Goal: Information Seeking & Learning: Learn about a topic

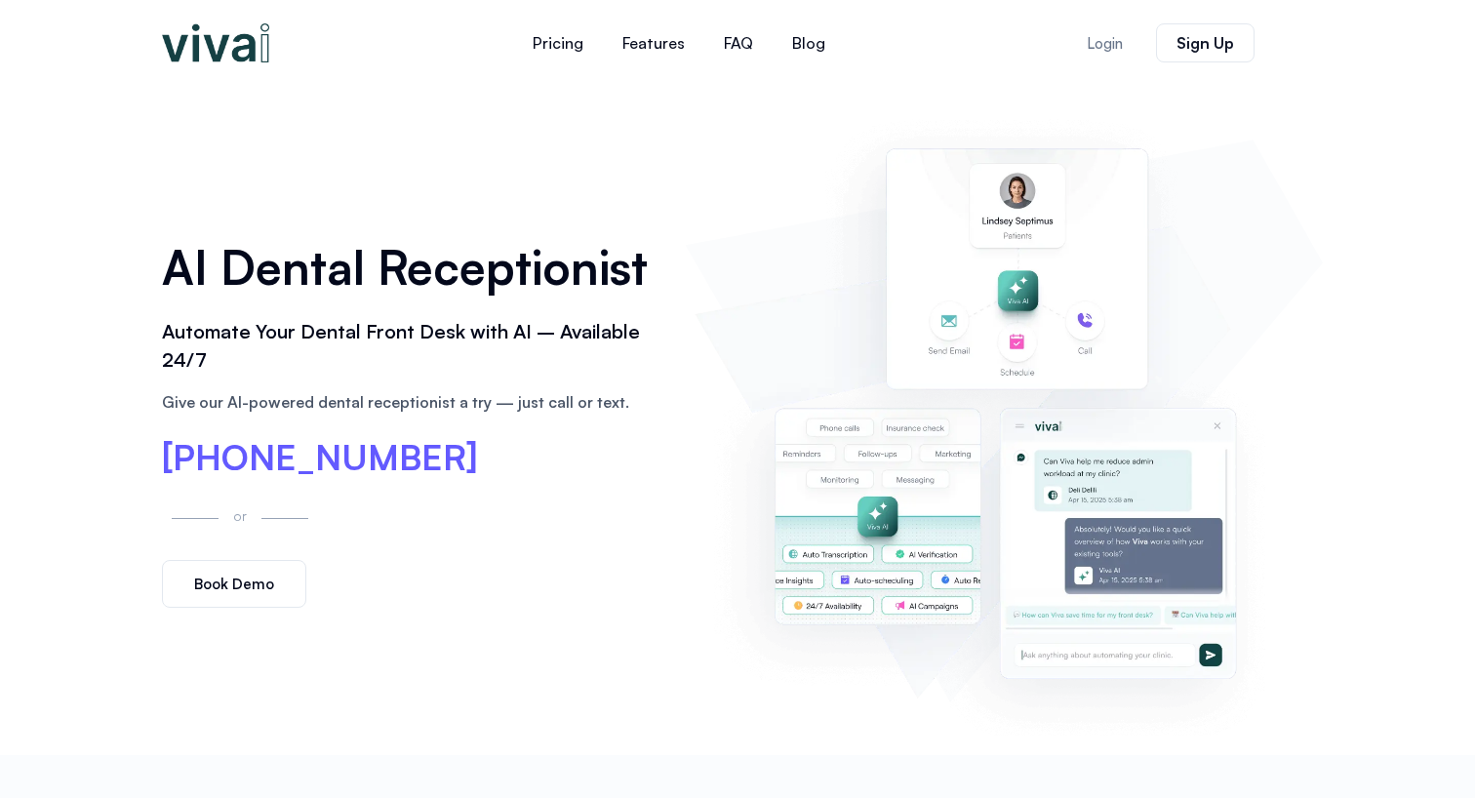
click at [588, 336] on h2 "Automate Your Dental Front Desk with AI – Available 24/7" at bounding box center [413, 346] width 503 height 57
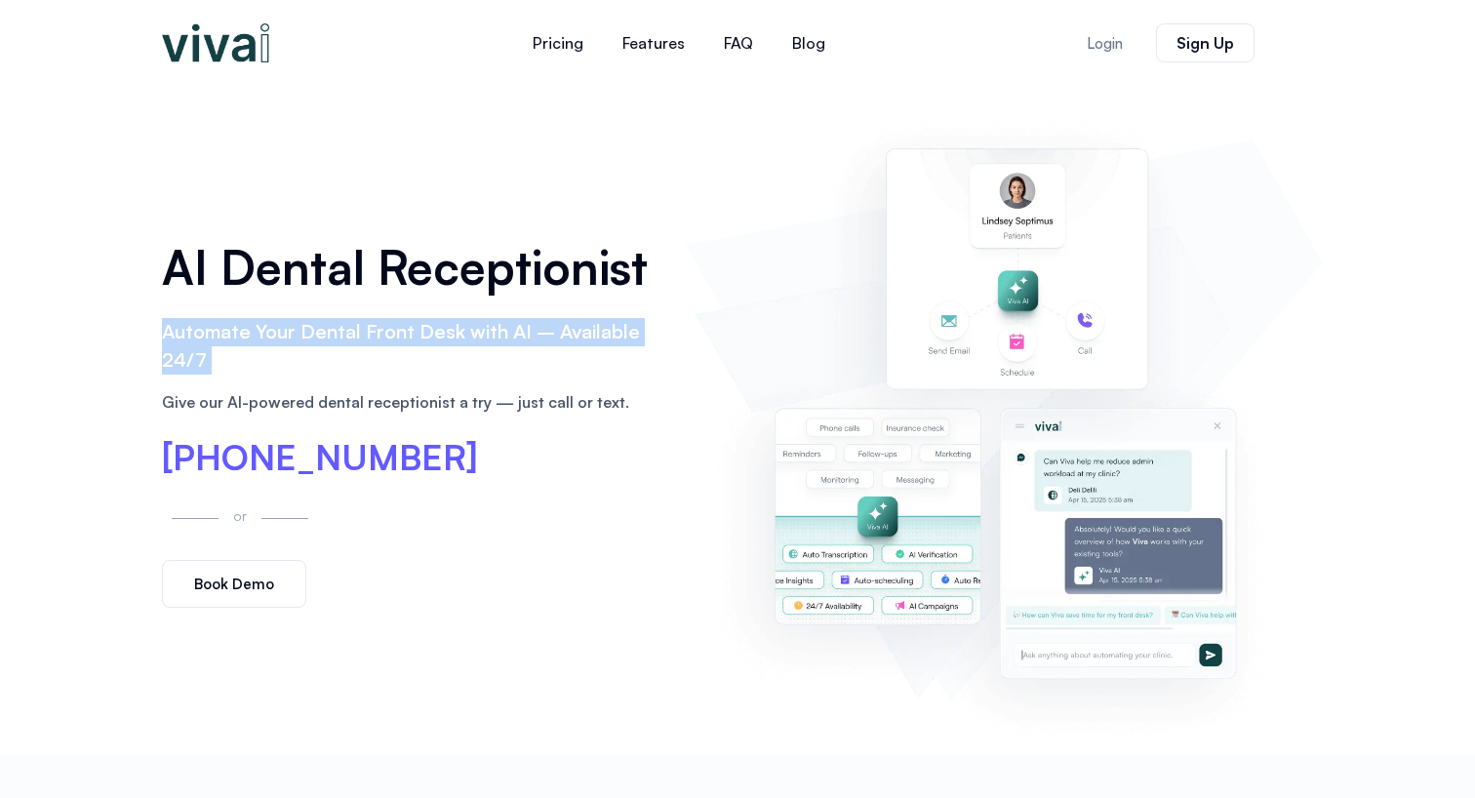
click at [588, 336] on h2 "Automate Your Dental Front Desk with AI – Available 24/7" at bounding box center [413, 346] width 503 height 57
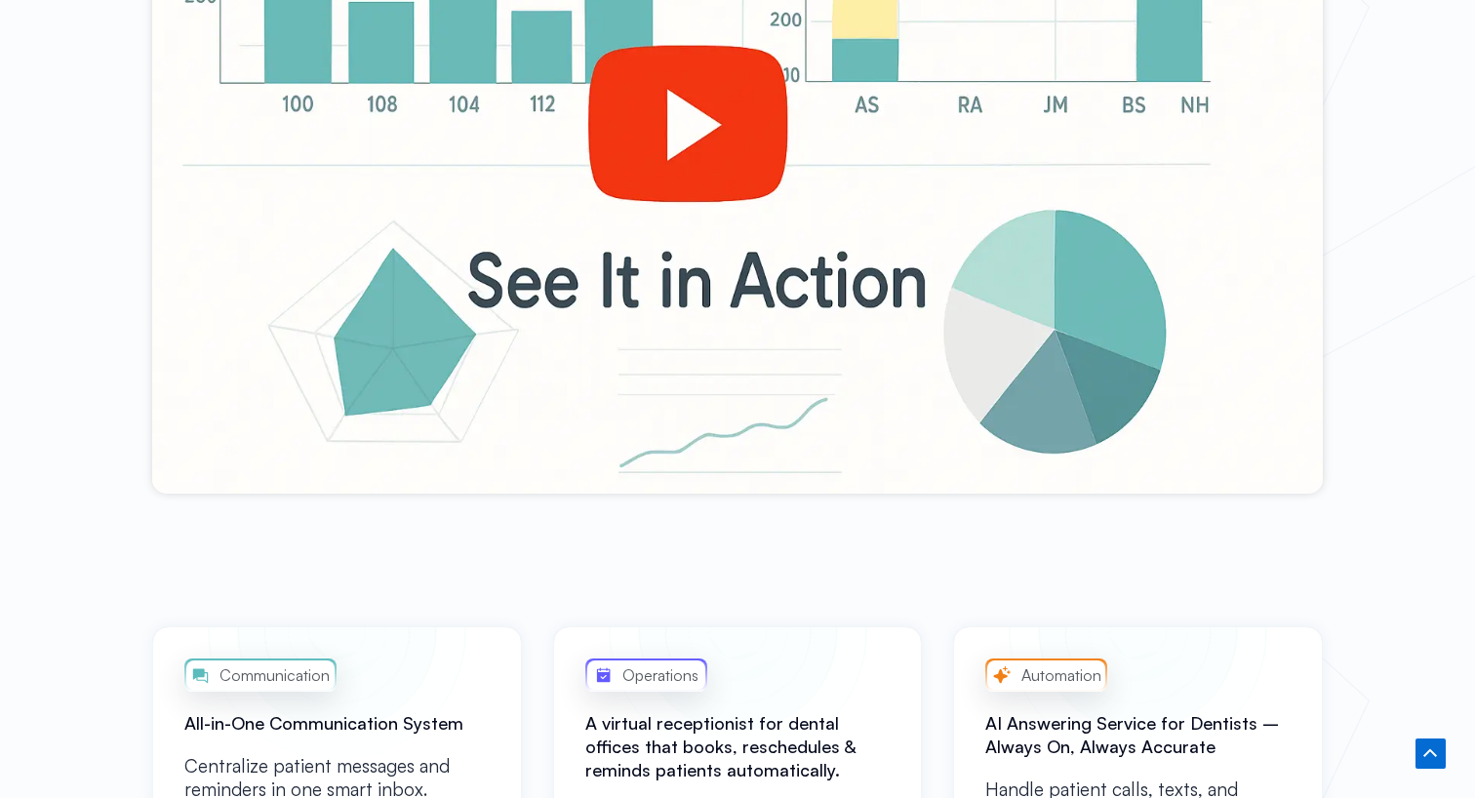
scroll to position [911, 0]
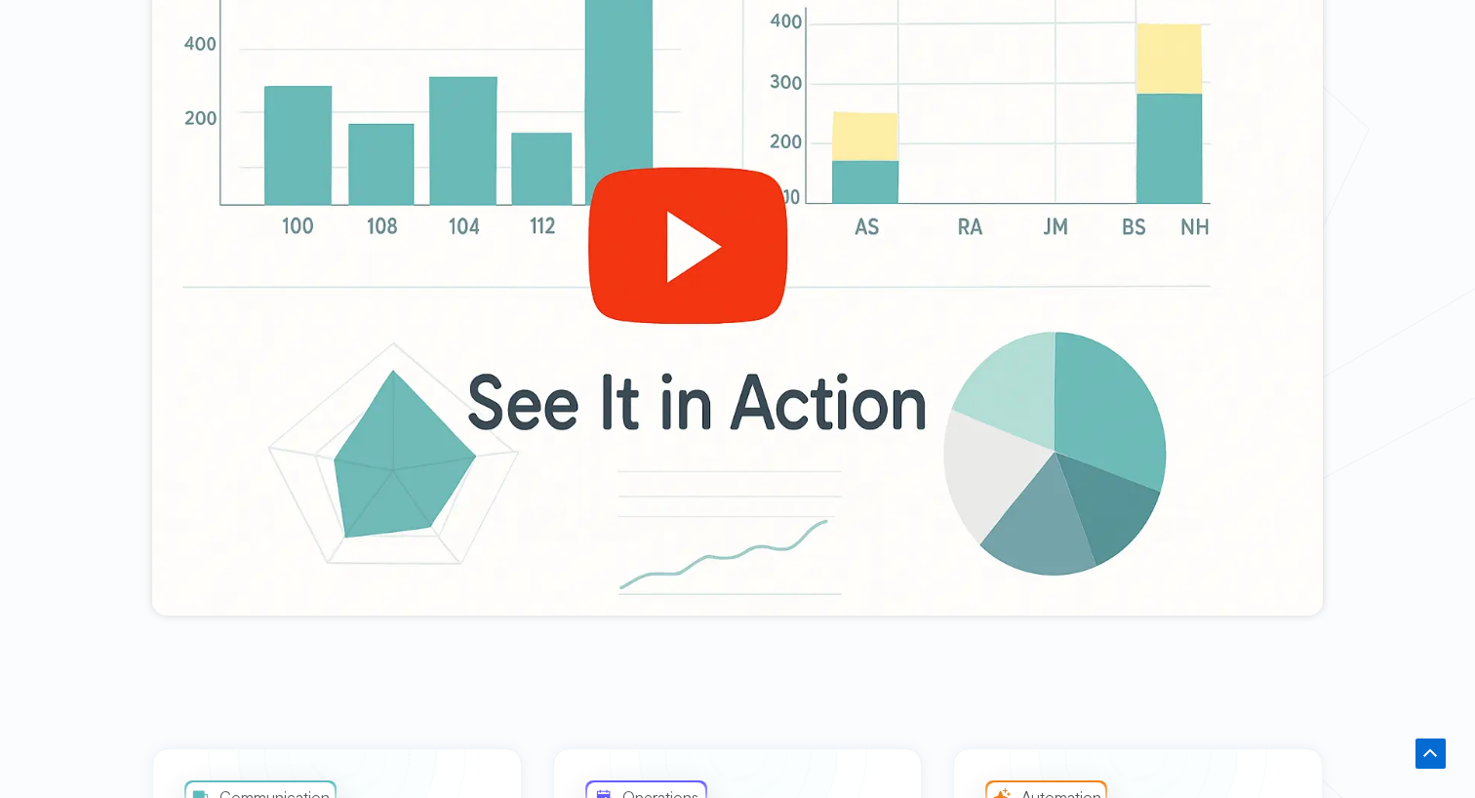
click at [646, 264] on div at bounding box center [737, 286] width 1171 height 659
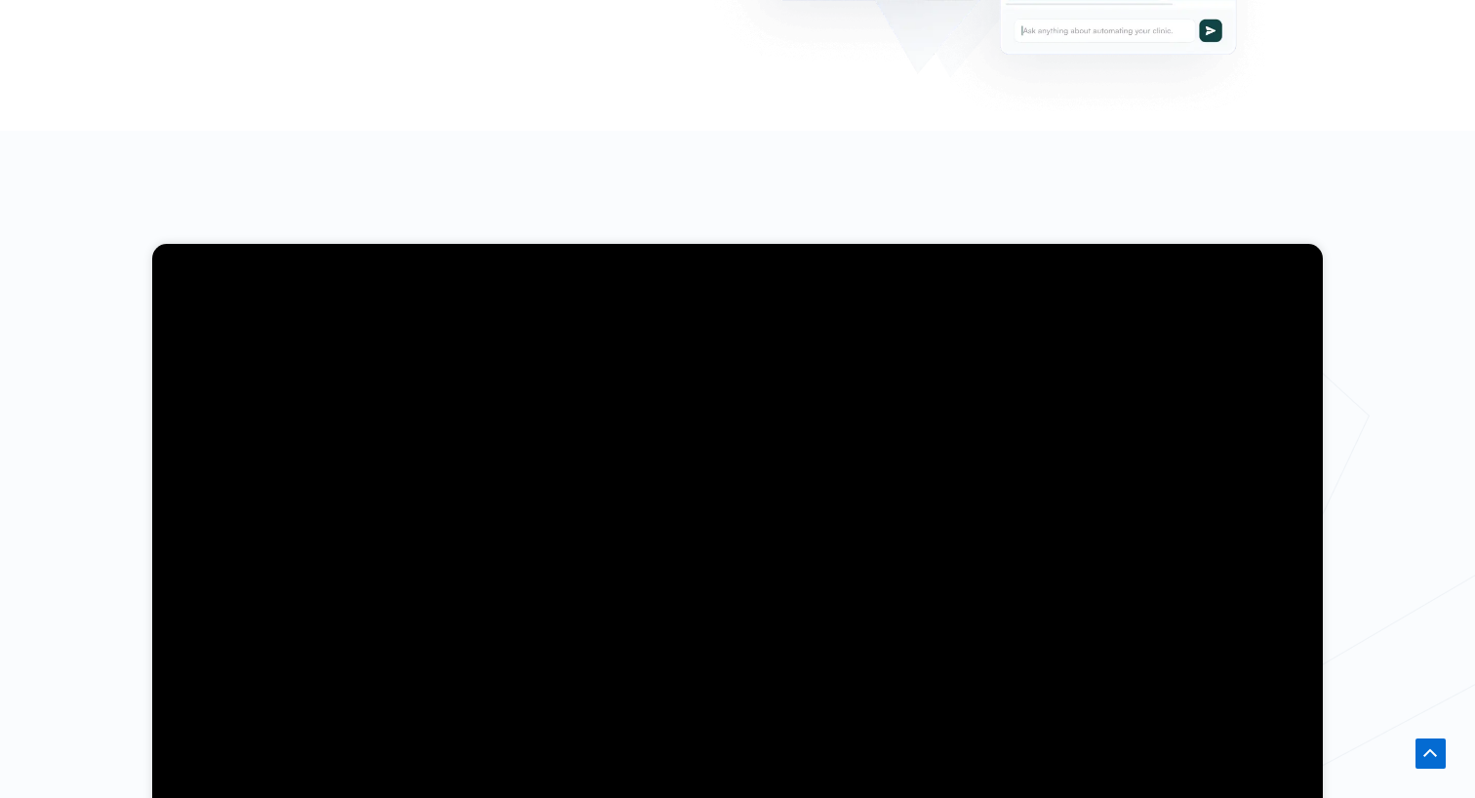
scroll to position [0, 0]
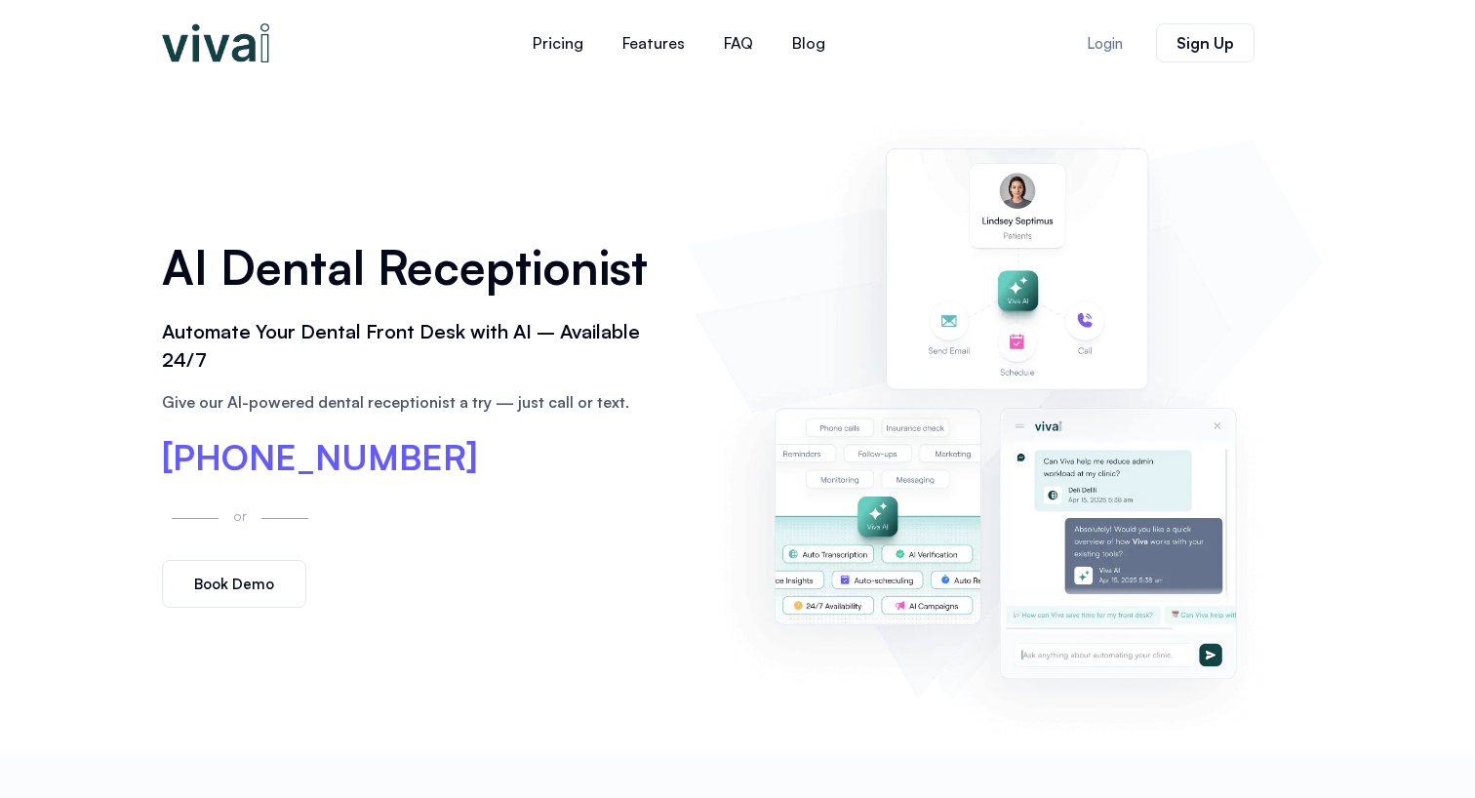
click at [229, 46] on img at bounding box center [215, 42] width 107 height 39
click at [634, 45] on link "Features" at bounding box center [653, 43] width 101 height 47
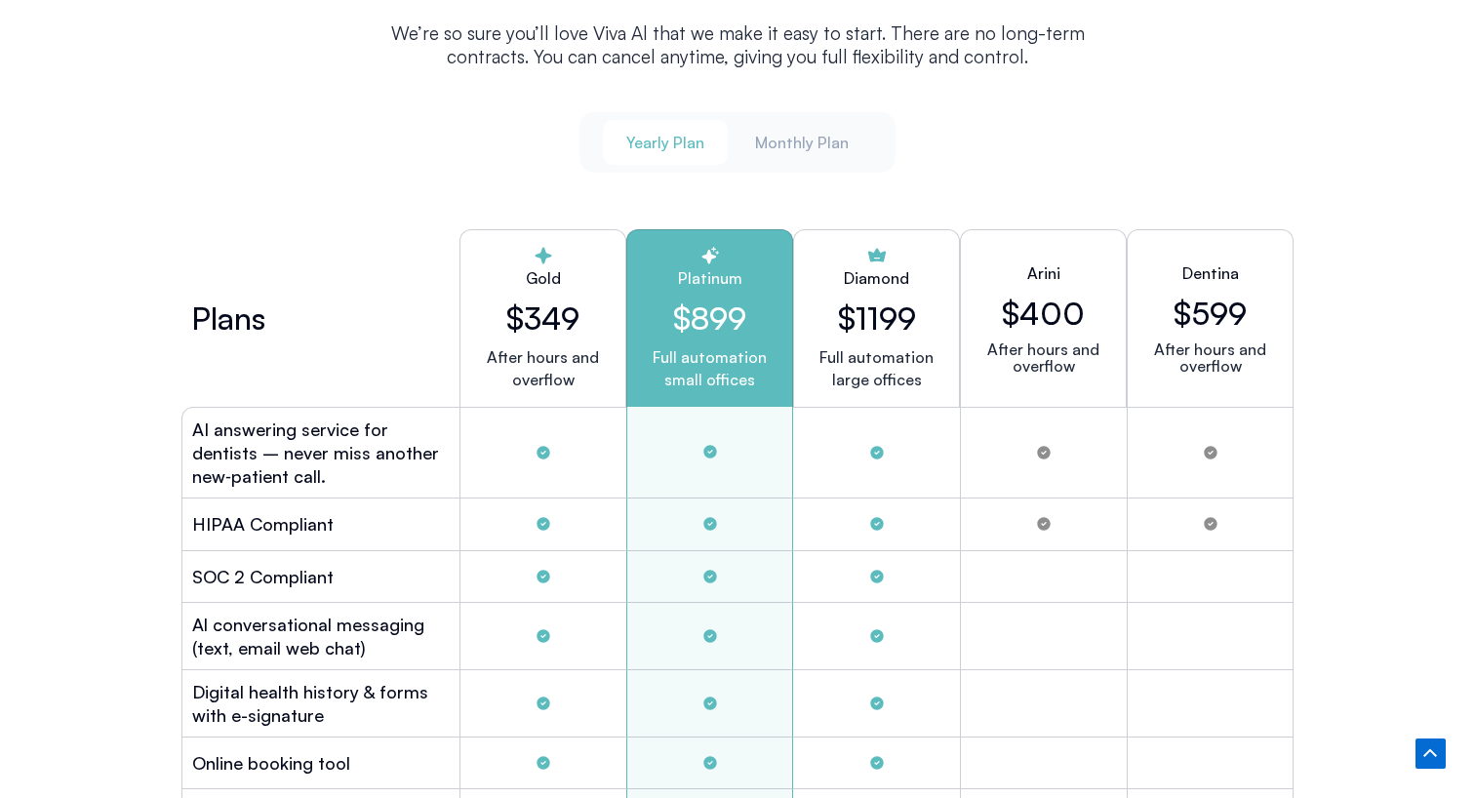
scroll to position [5143, 0]
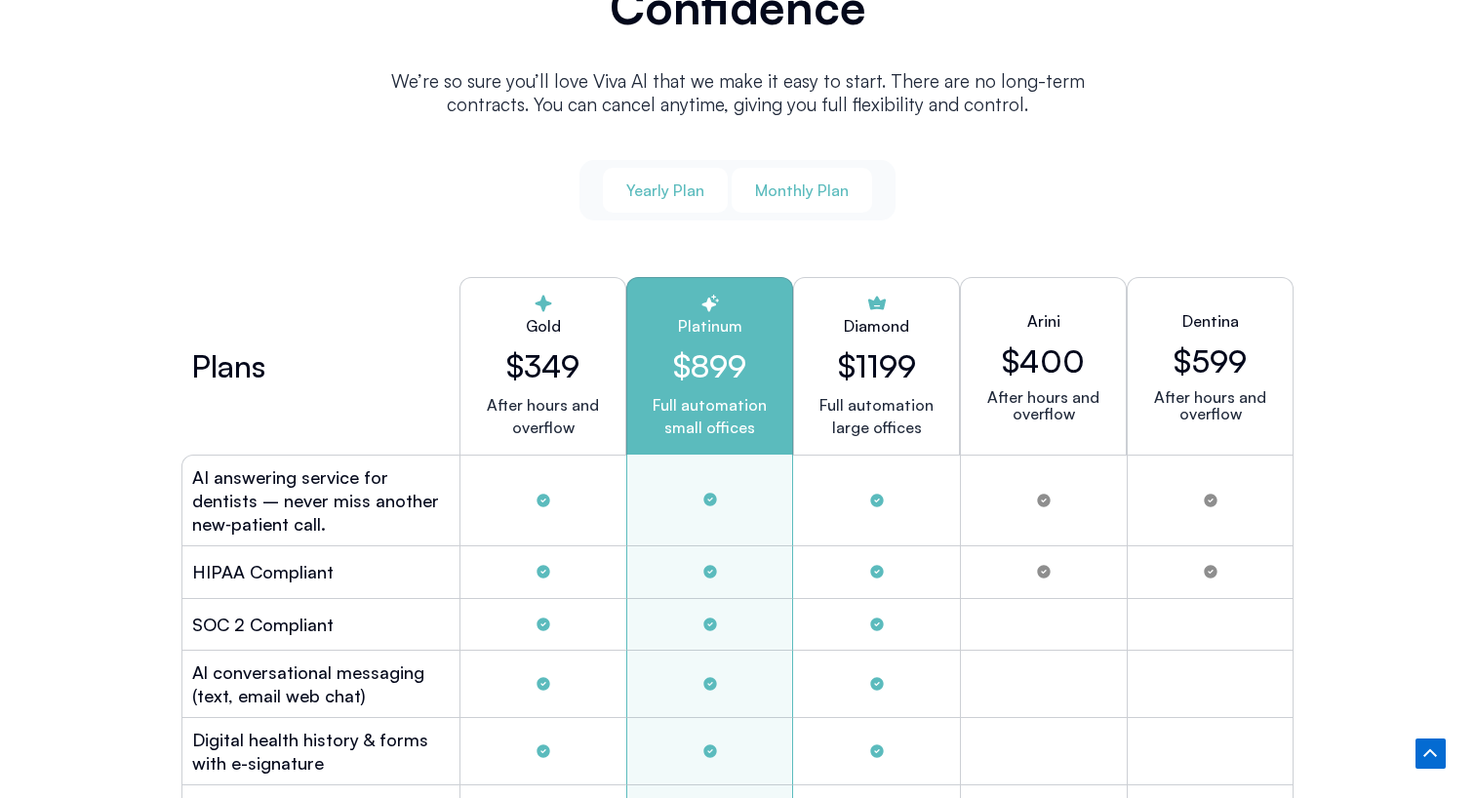
click at [796, 180] on span "Monthly Plan" at bounding box center [802, 190] width 94 height 21
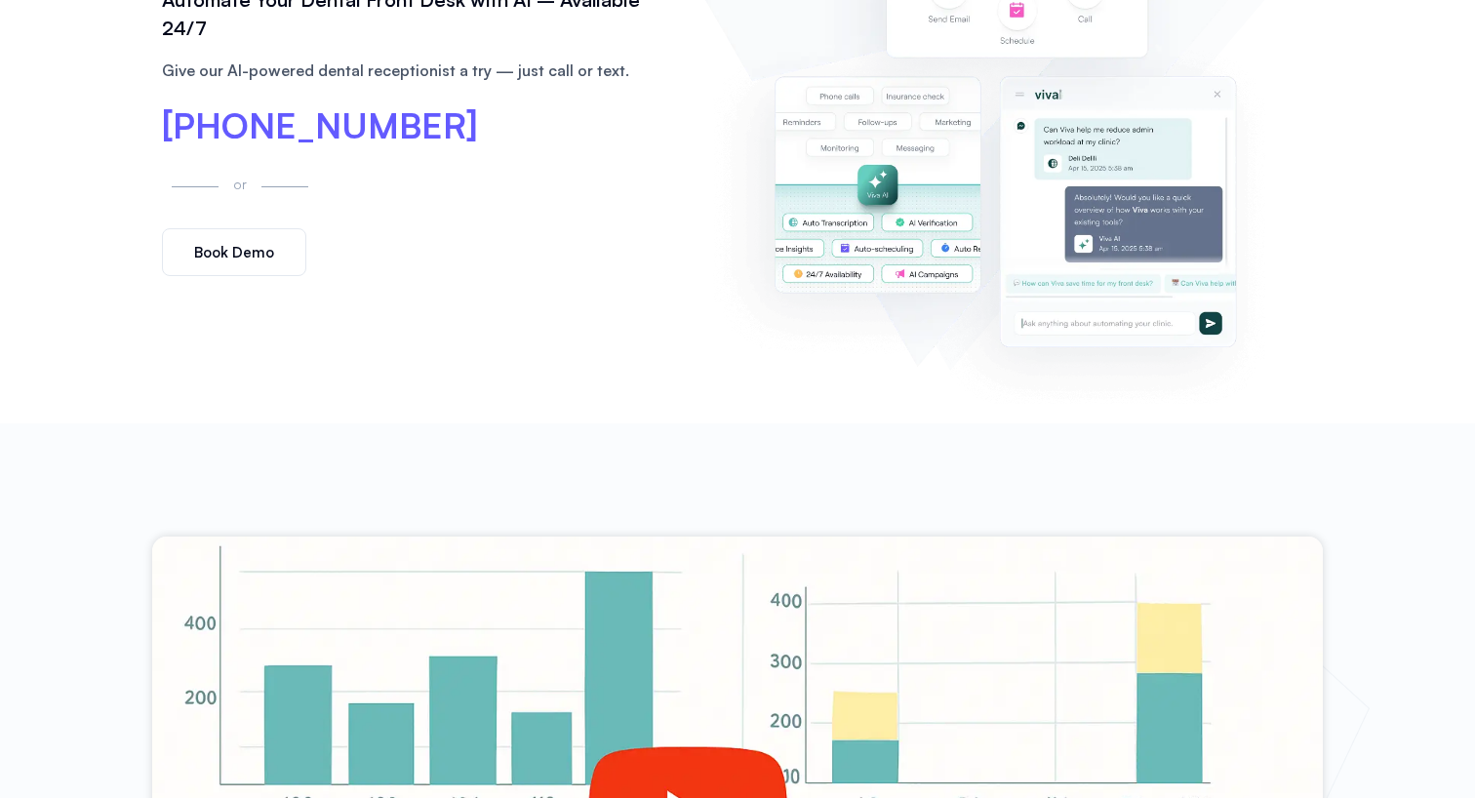
scroll to position [0, 0]
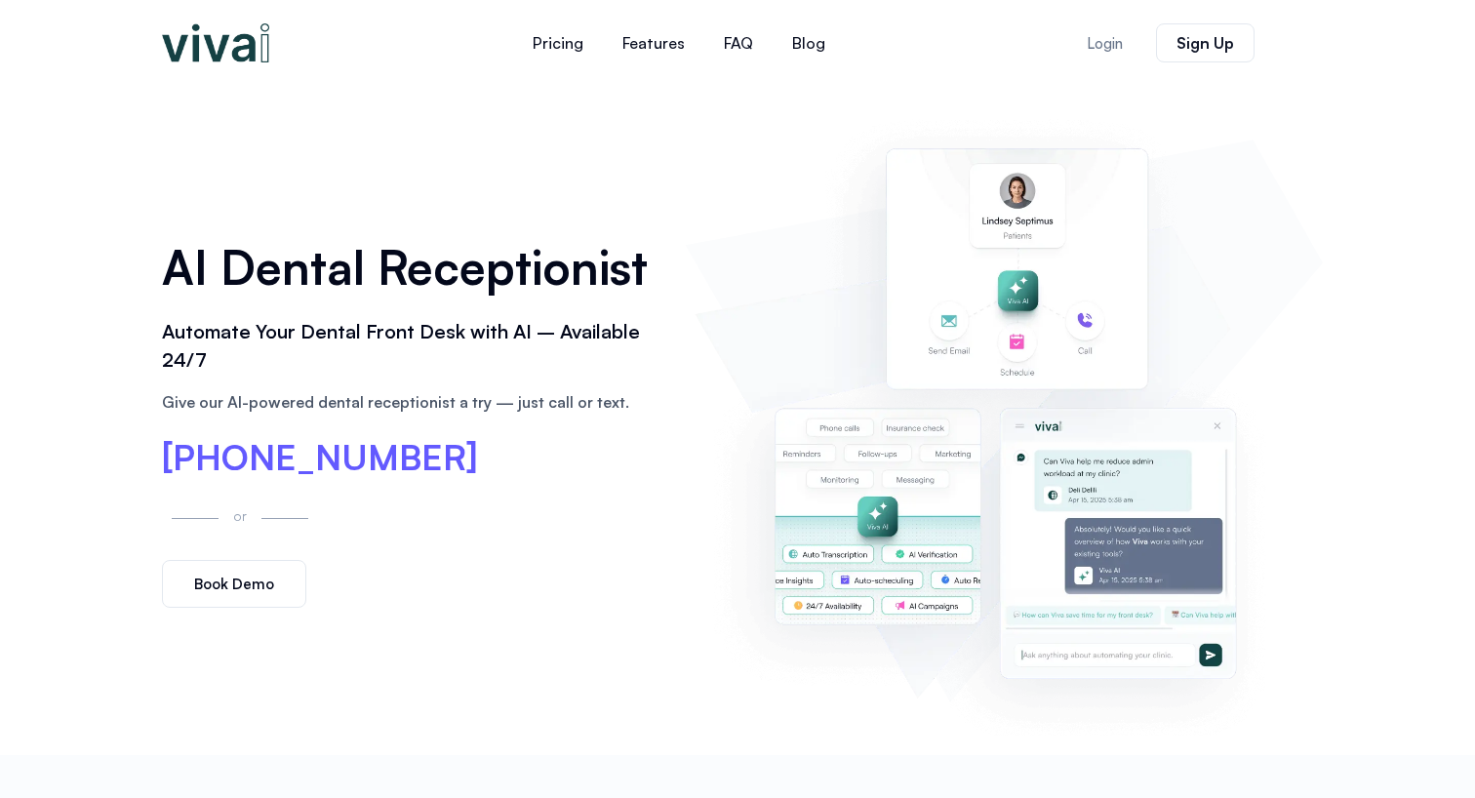
click at [869, 218] on img at bounding box center [1004, 420] width 619 height 630
